Goal: Information Seeking & Learning: Understand process/instructions

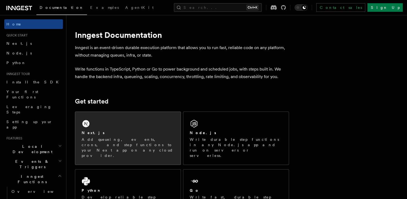
click at [145, 139] on p "Add queueing, events, crons, and step functions to your Next app on any cloud p…" at bounding box center [128, 146] width 93 height 21
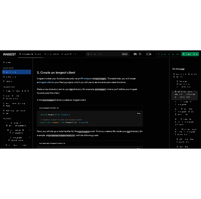
scroll to position [615, 0]
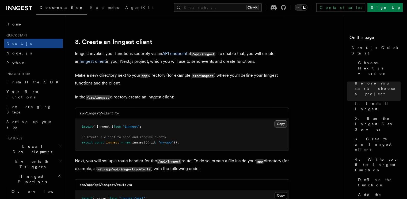
click at [277, 124] on button "Copy Copied" at bounding box center [281, 123] width 13 height 7
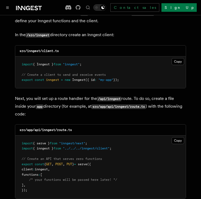
scroll to position [696, 0]
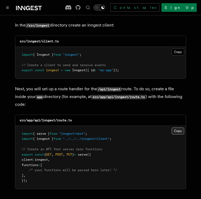
click at [179, 127] on button "Copy Copied" at bounding box center [178, 130] width 13 height 7
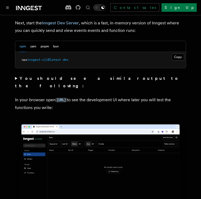
scroll to position [401, 0]
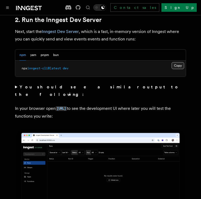
click at [178, 62] on button "Copy Copied" at bounding box center [178, 65] width 13 height 7
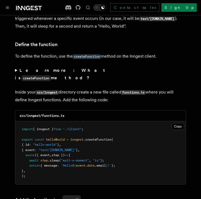
scroll to position [910, 0]
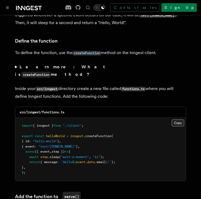
click at [178, 119] on button "Copy Copied" at bounding box center [178, 122] width 13 height 7
